Goal: Task Accomplishment & Management: Manage account settings

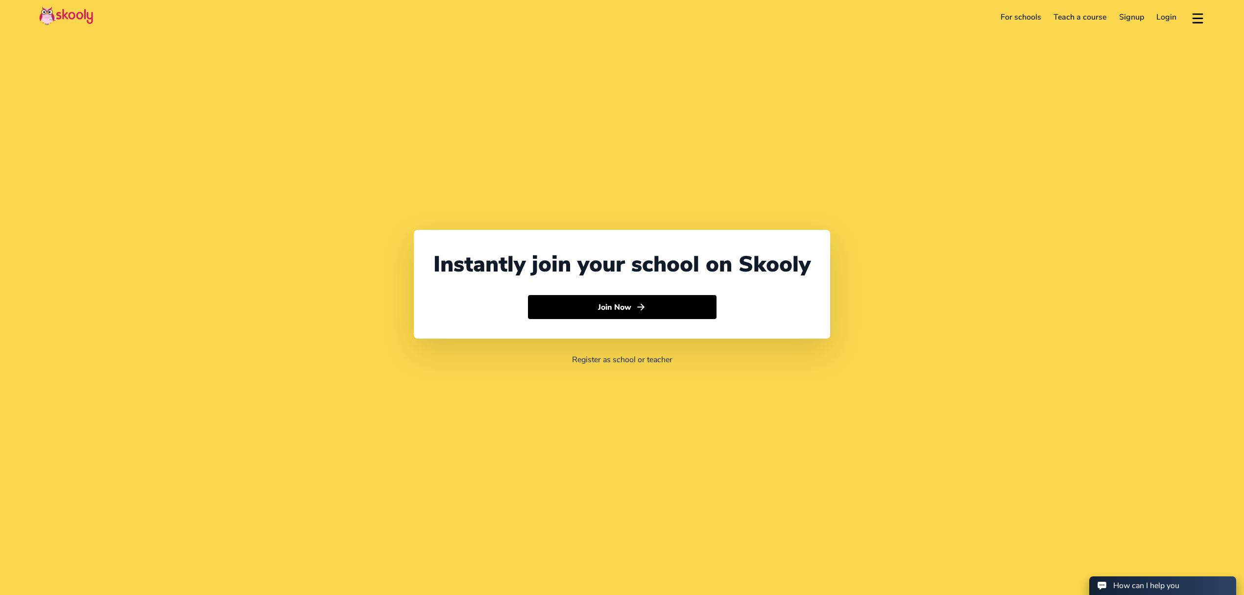
select select "971"
select select "[GEOGRAPHIC_DATA]"
select select "[GEOGRAPHIC_DATA]/[GEOGRAPHIC_DATA]"
click at [1165, 16] on link "Login" at bounding box center [1167, 17] width 33 height 16
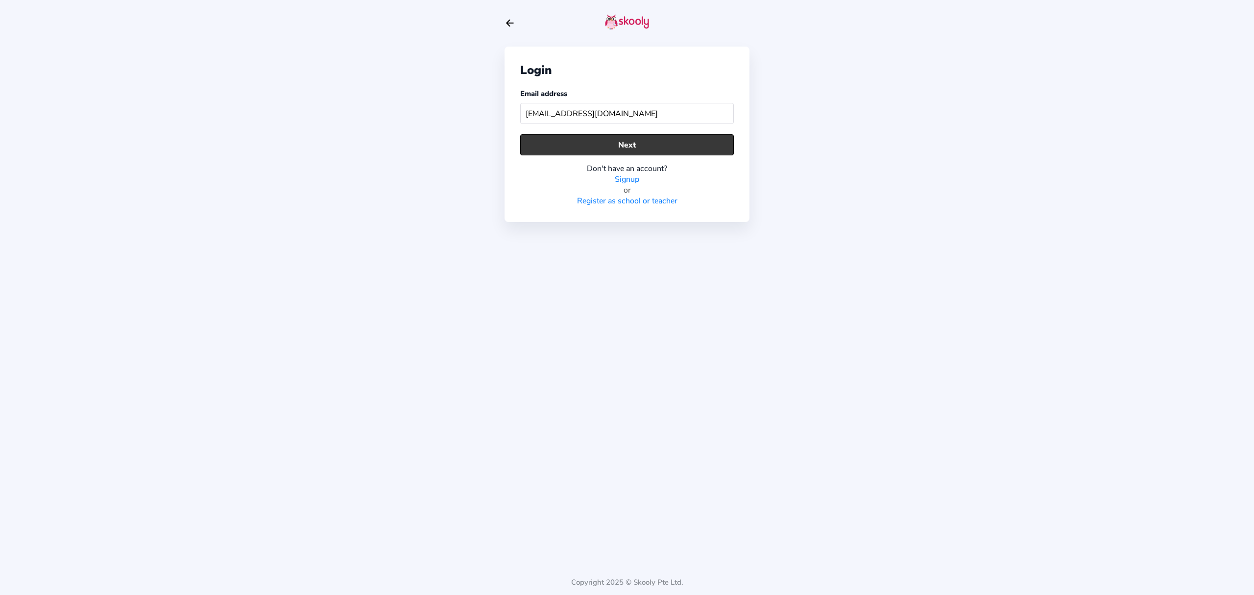
type input "[EMAIL_ADDRESS][DOMAIN_NAME]"
click at [579, 148] on button "Next" at bounding box center [627, 144] width 214 height 21
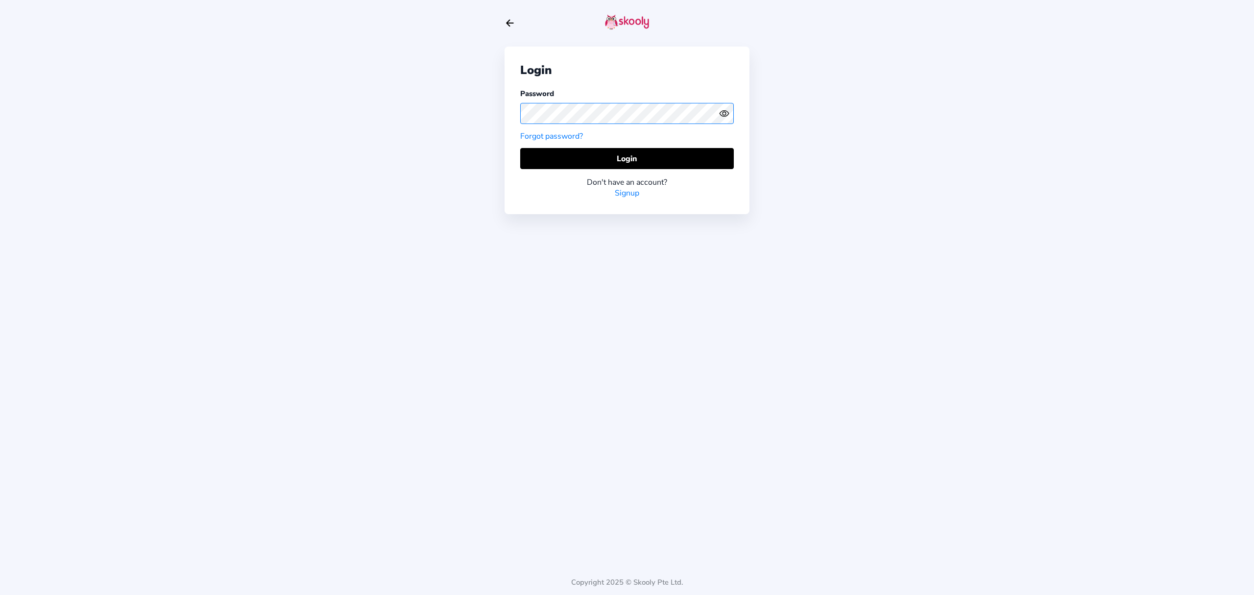
click at [510, 110] on div "Login Password Forgot password? Login Don't have an account? Signup" at bounding box center [627, 131] width 245 height 168
click at [724, 112] on icon "Eye" at bounding box center [724, 113] width 10 height 10
click at [696, 148] on button "Login" at bounding box center [627, 158] width 214 height 21
